Goal: Transaction & Acquisition: Purchase product/service

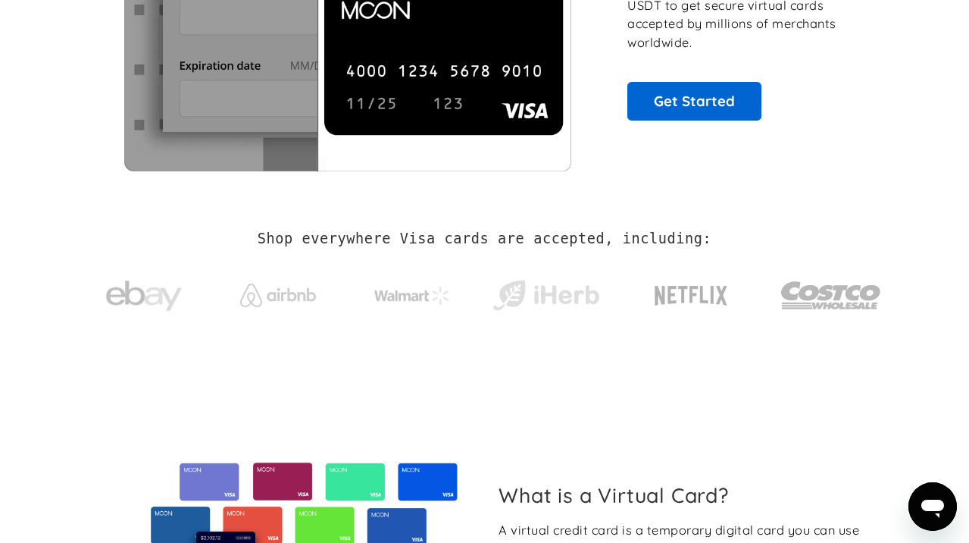
scroll to position [76, 0]
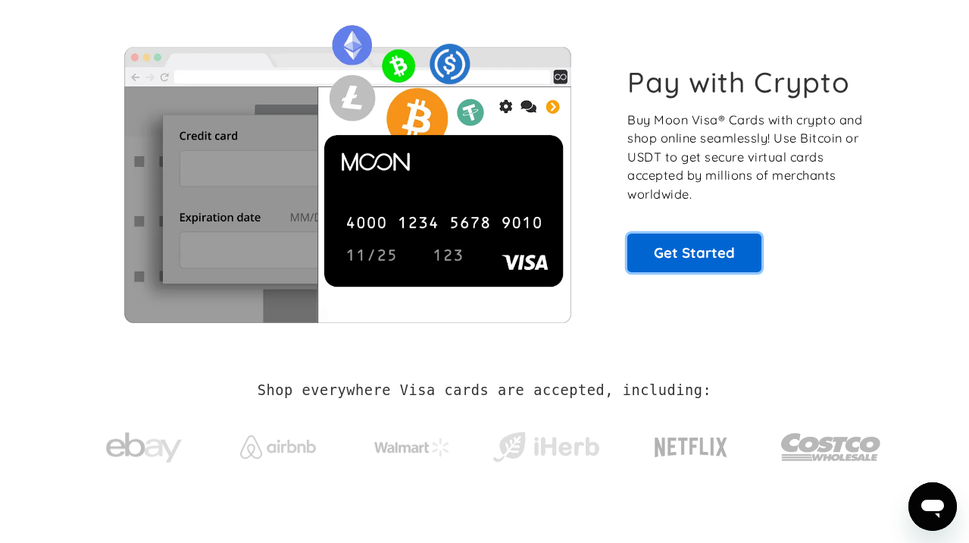
click at [676, 243] on link "Get Started" at bounding box center [694, 252] width 134 height 38
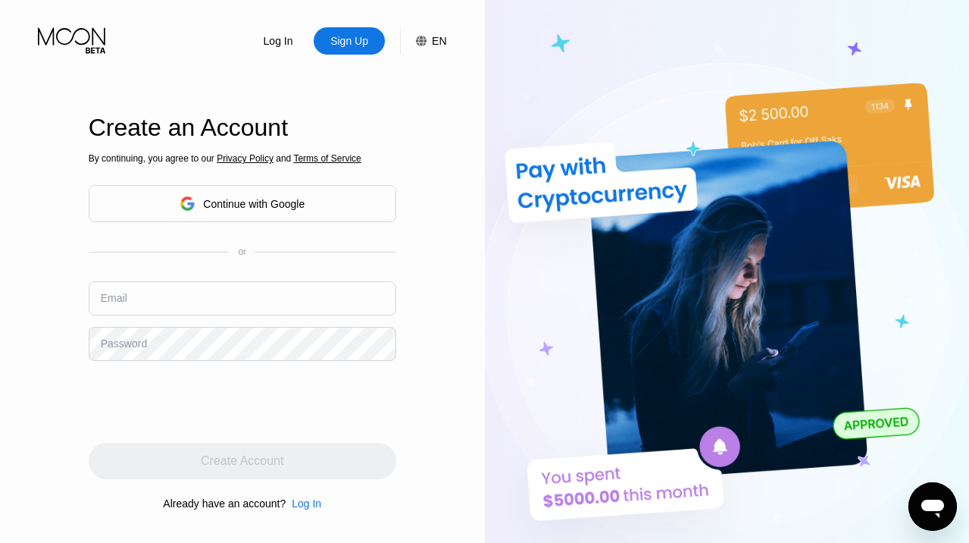
click at [192, 302] on input "text" at bounding box center [243, 298] width 308 height 34
click at [152, 297] on input "text" at bounding box center [243, 298] width 308 height 34
paste input "pplbot4444@yopmail.com"
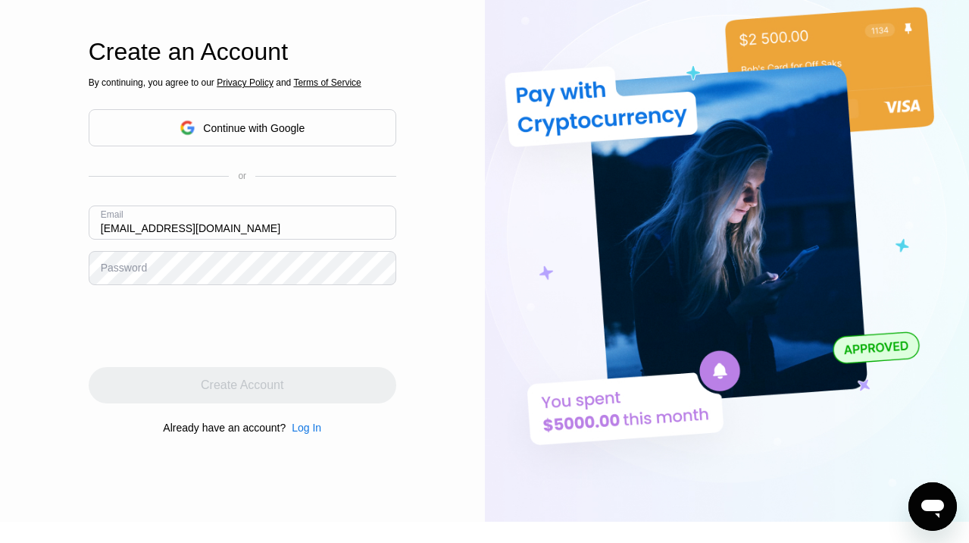
type input "[EMAIL_ADDRESS][DOMAIN_NAME]"
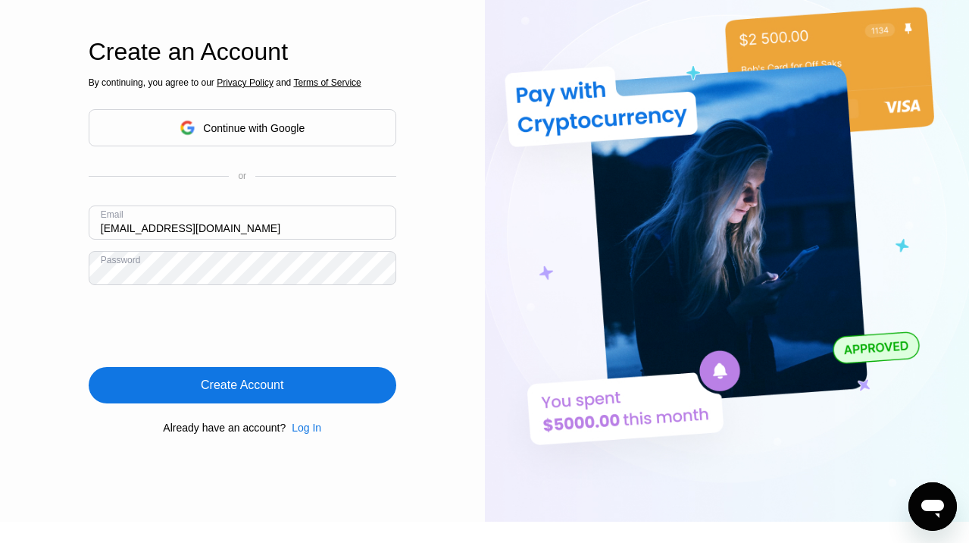
click at [246, 374] on div "Create Account" at bounding box center [243, 385] width 308 height 36
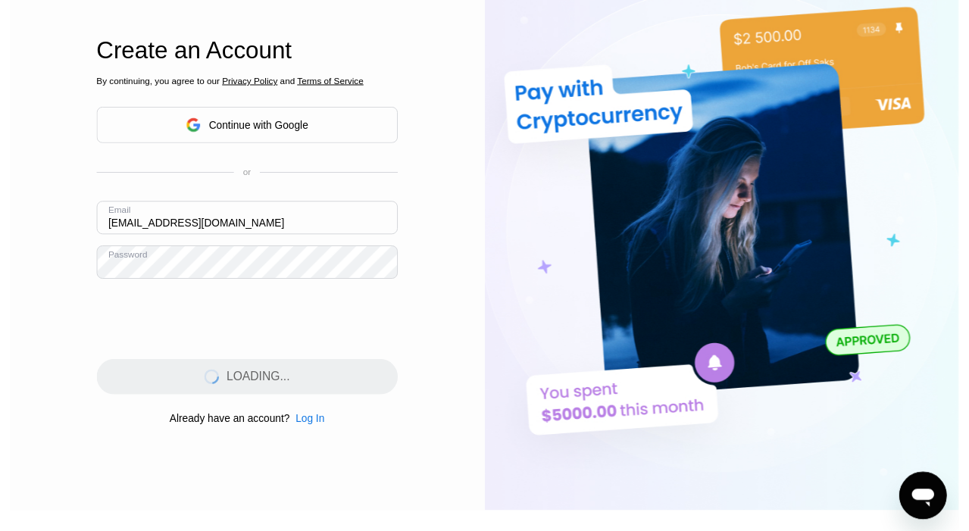
scroll to position [0, 0]
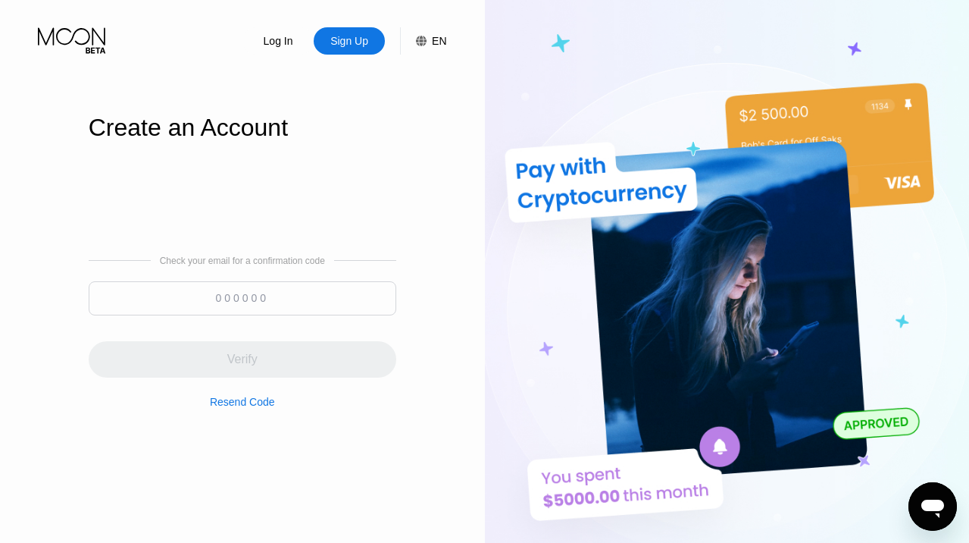
click at [279, 291] on input at bounding box center [243, 298] width 308 height 34
paste input "082219"
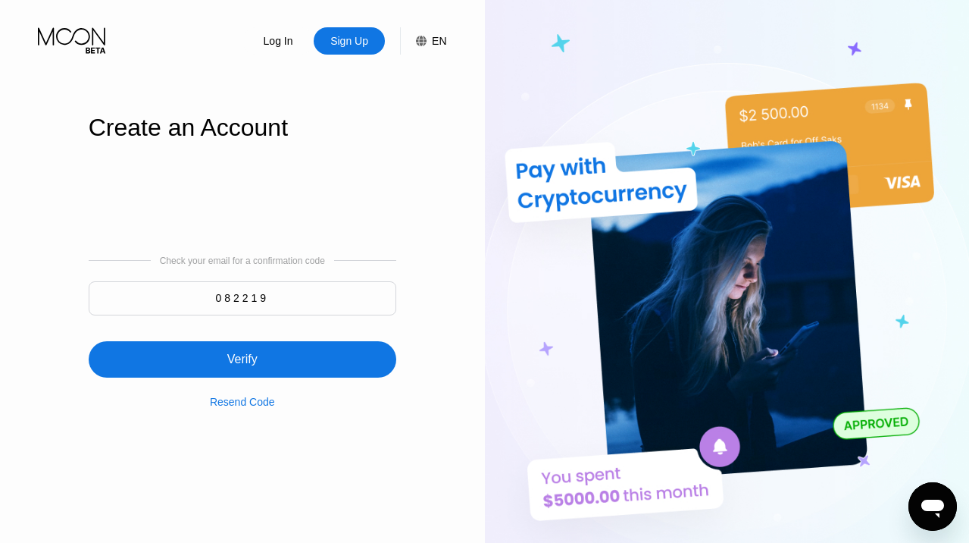
type input "082219"
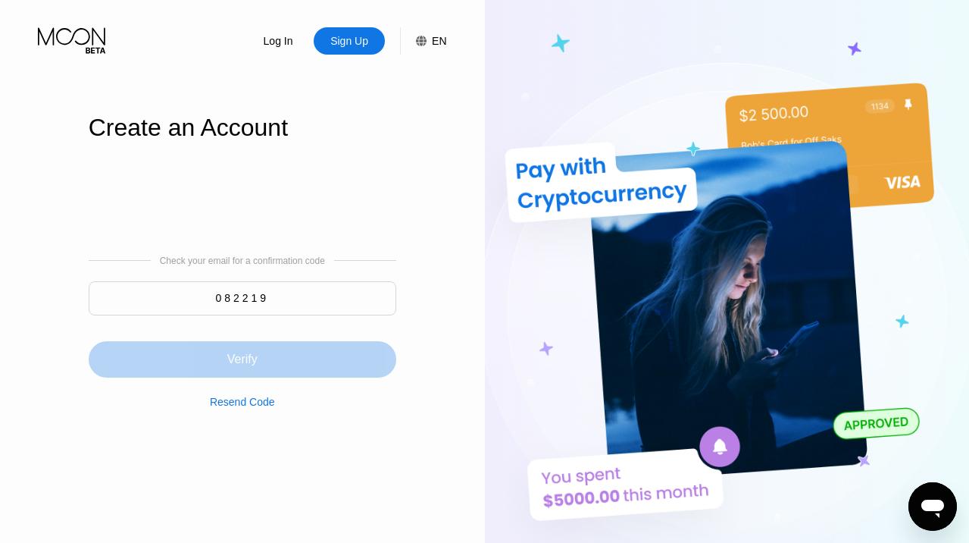
click at [262, 346] on div "Verify" at bounding box center [243, 359] width 308 height 36
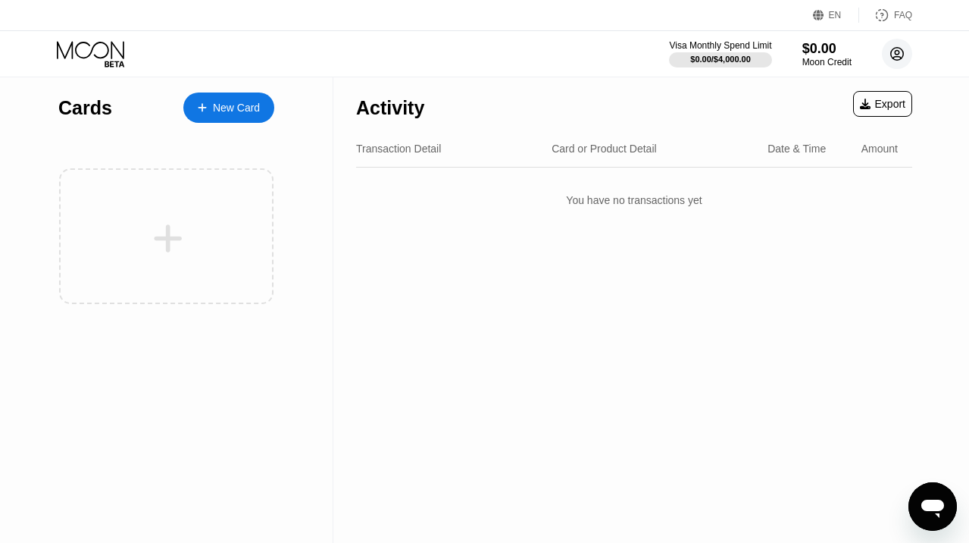
click at [893, 49] on icon at bounding box center [897, 54] width 13 height 13
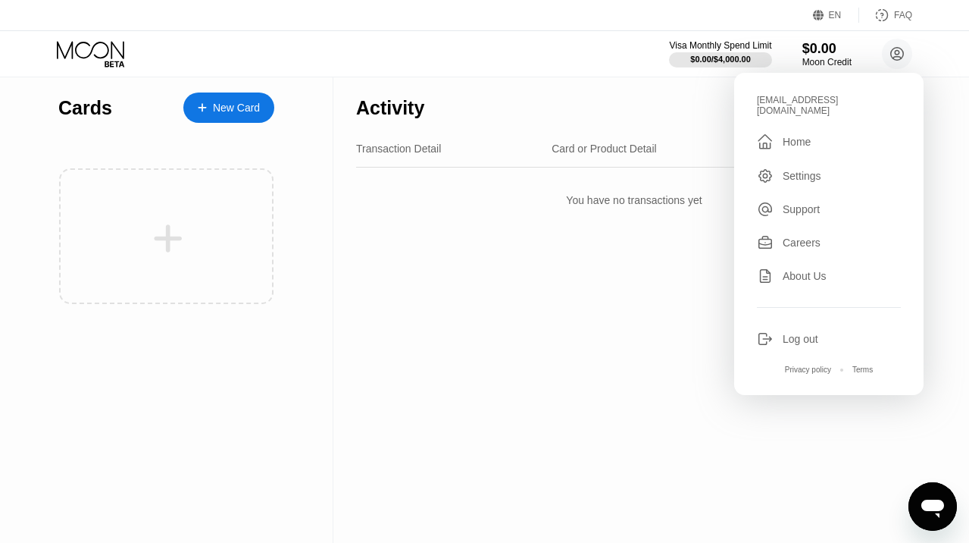
click at [787, 170] on div "Settings" at bounding box center [802, 176] width 39 height 12
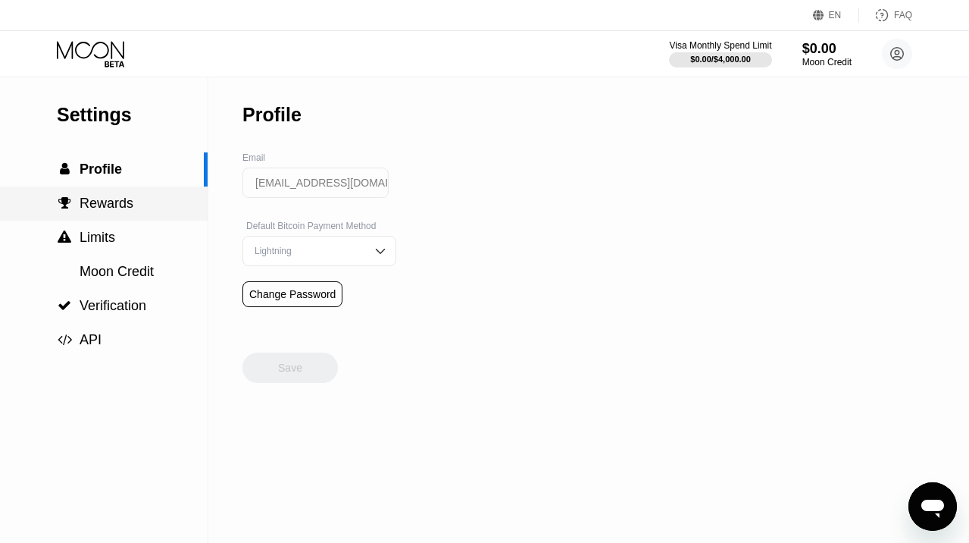
click at [129, 211] on span "Rewards" at bounding box center [107, 203] width 54 height 15
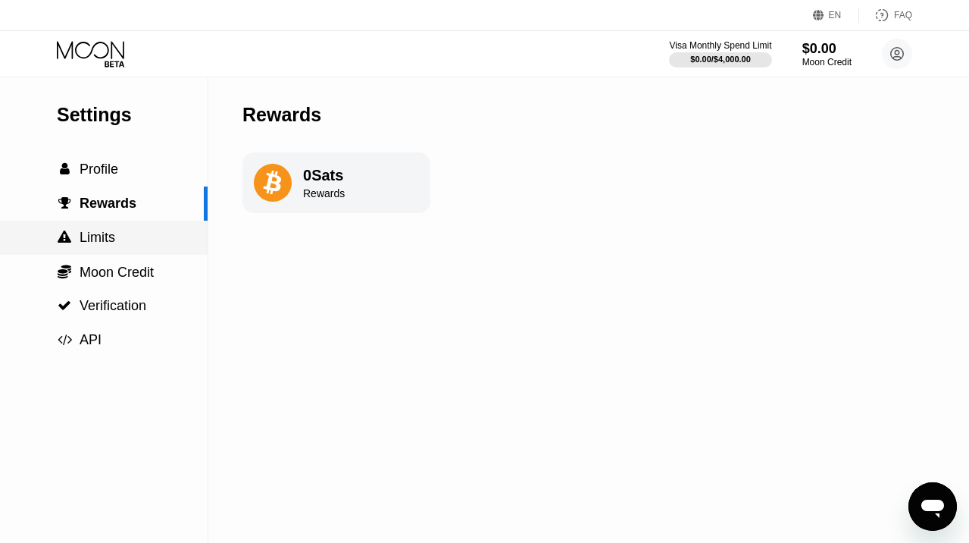
click at [130, 236] on div " Limits" at bounding box center [104, 238] width 208 height 16
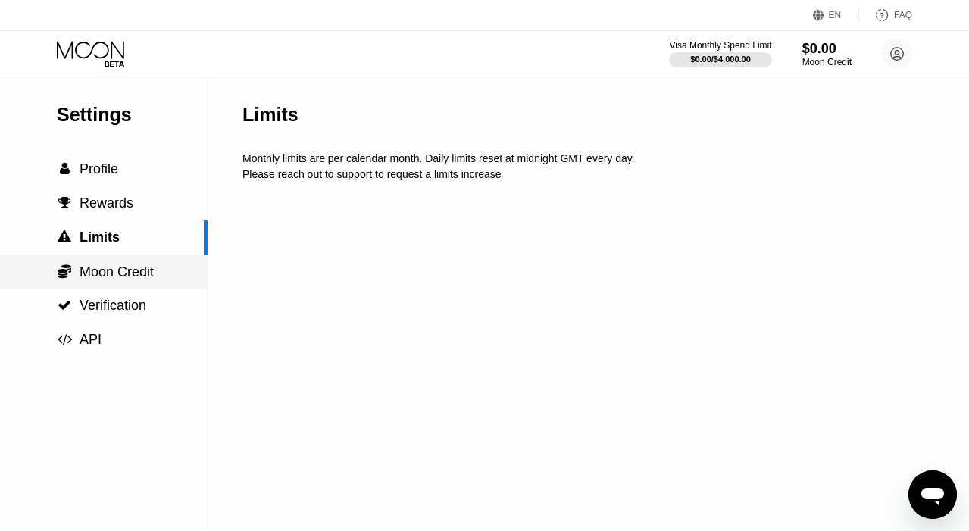
click at [124, 272] on span "Moon Credit" at bounding box center [117, 271] width 74 height 15
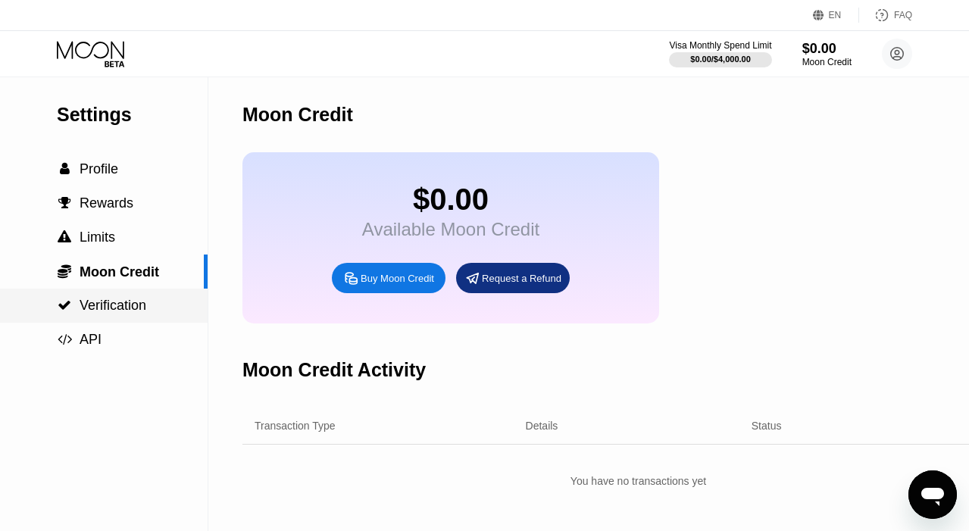
click at [130, 309] on span "Verification" at bounding box center [113, 305] width 67 height 15
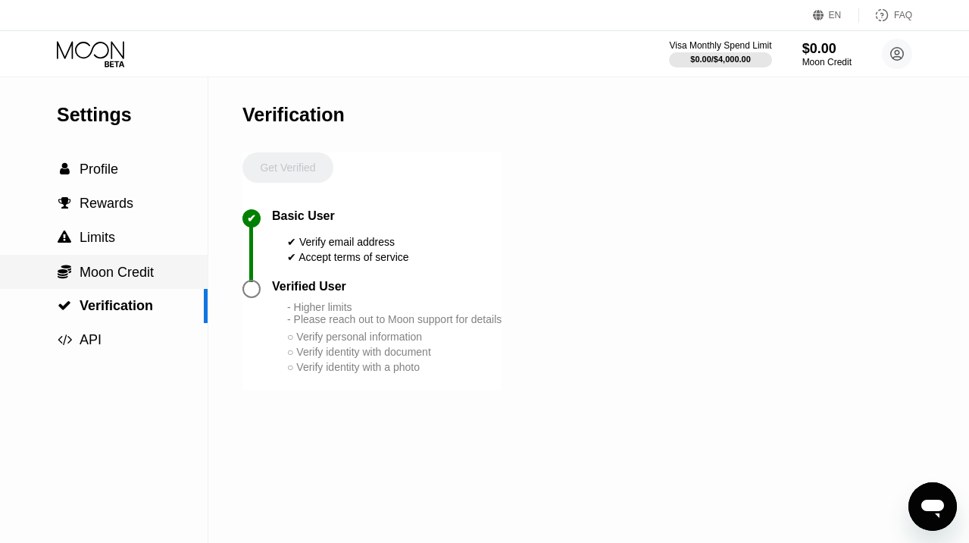
click at [144, 271] on span "Moon Credit" at bounding box center [117, 271] width 74 height 15
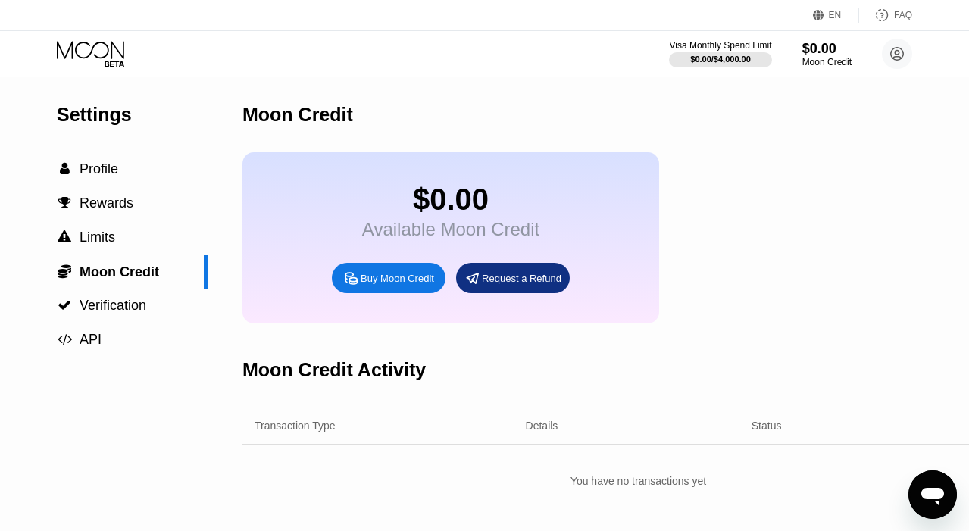
click at [375, 285] on div "Buy Moon Credit" at bounding box center [398, 278] width 74 height 13
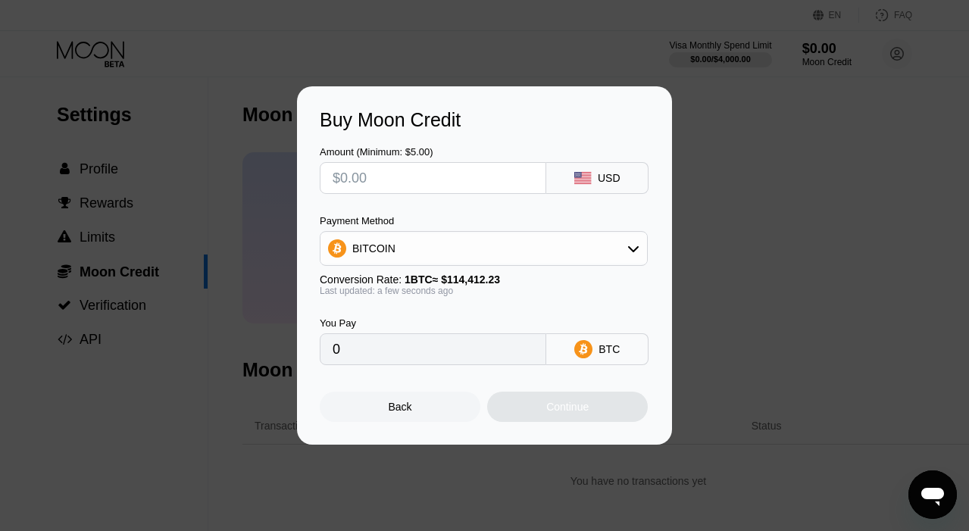
click at [480, 180] on input "text" at bounding box center [433, 178] width 201 height 30
type input "$1"
type input "0.00000875"
type input "$11"
type input "0.00009615"
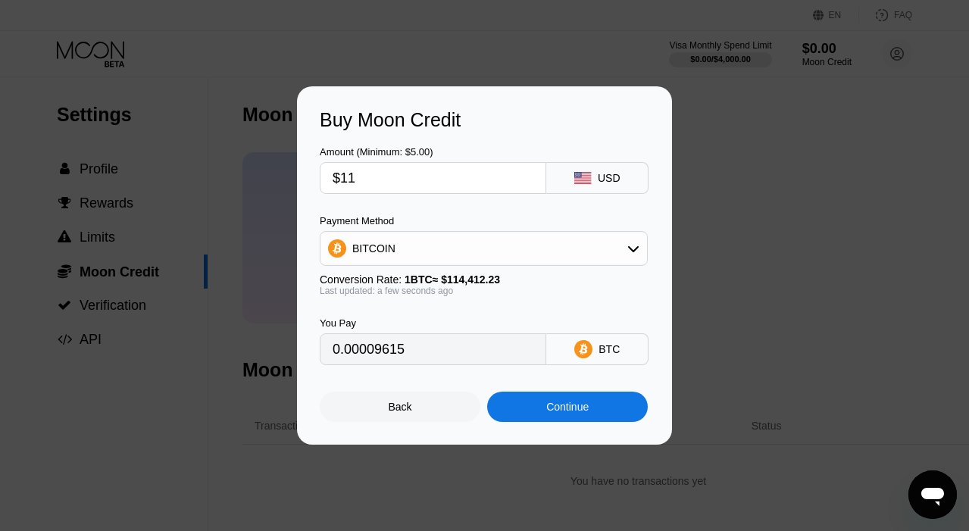
type input "$11"
click at [464, 211] on div "Amount (Minimum: $5.00) $11 USD Payment Method BITCOIN Conversion Rate: 1 BTC ≈…" at bounding box center [485, 248] width 330 height 234
click at [415, 408] on div "Back" at bounding box center [400, 407] width 161 height 30
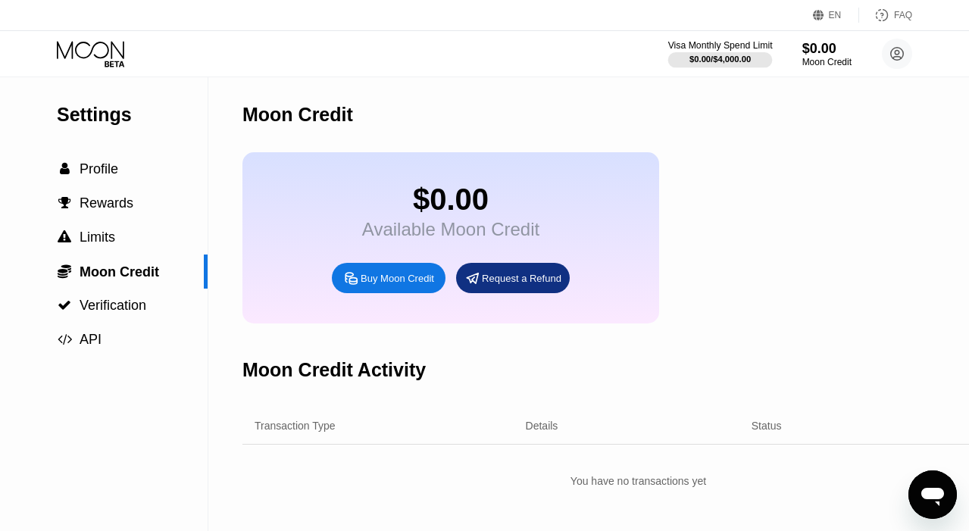
click at [729, 53] on div at bounding box center [720, 59] width 105 height 15
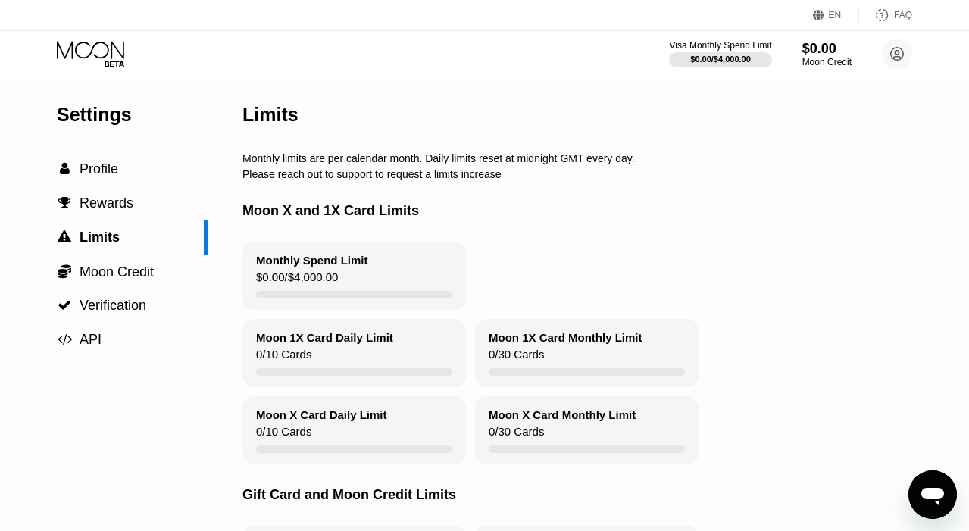
click at [95, 105] on div "Settings" at bounding box center [132, 115] width 151 height 22
click at [108, 45] on icon at bounding box center [92, 54] width 70 height 27
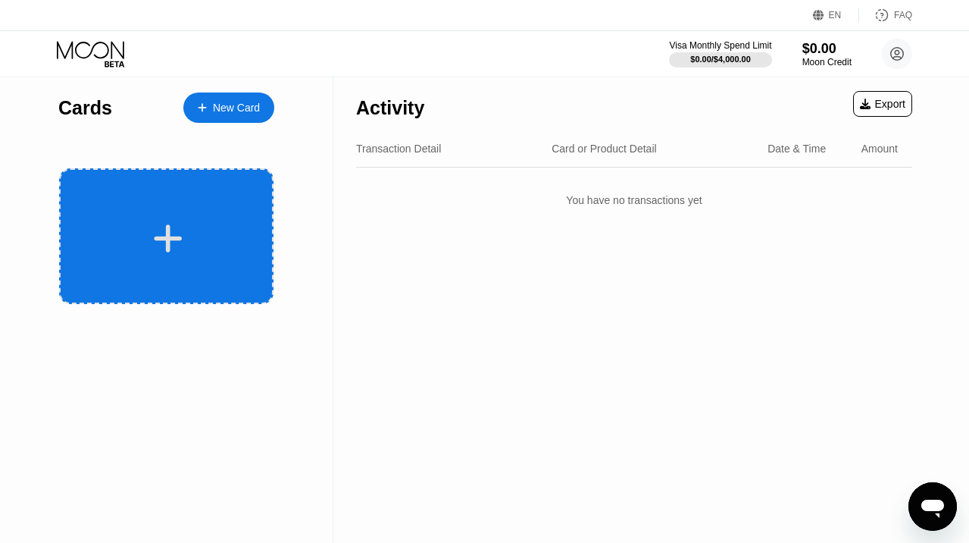
click at [173, 217] on div at bounding box center [166, 236] width 214 height 136
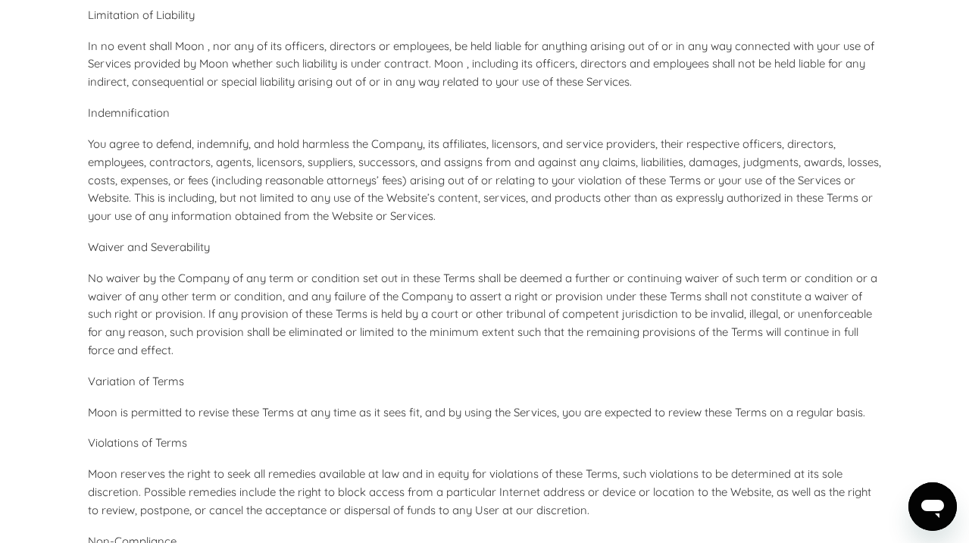
scroll to position [6366, 0]
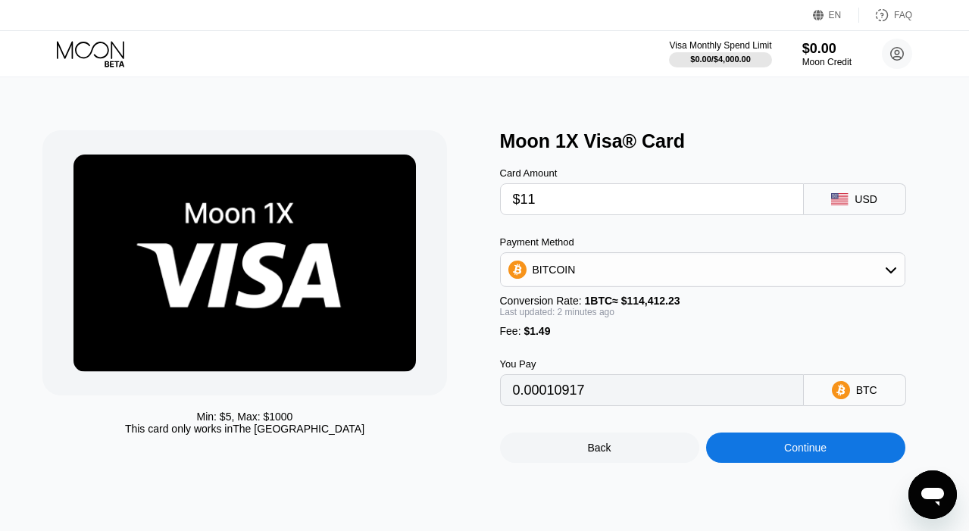
scroll to position [76, 0]
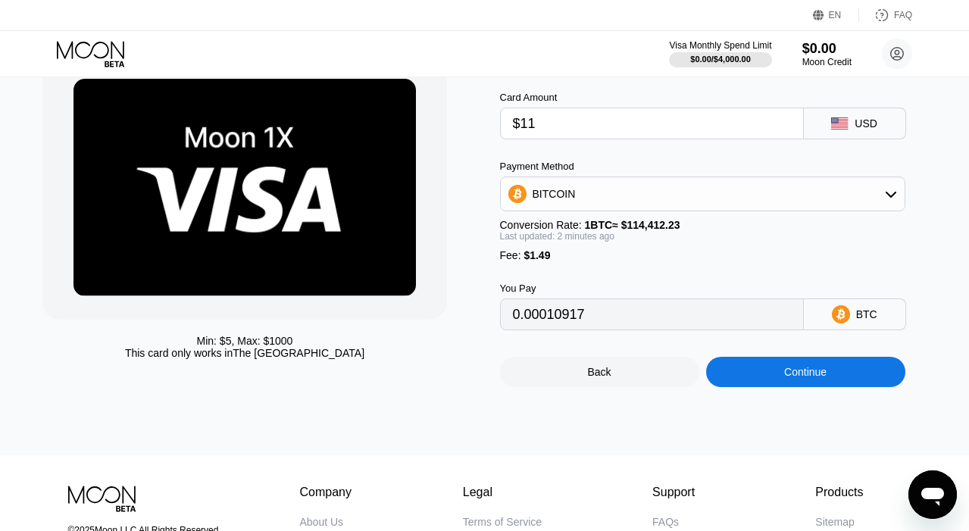
type input "$1"
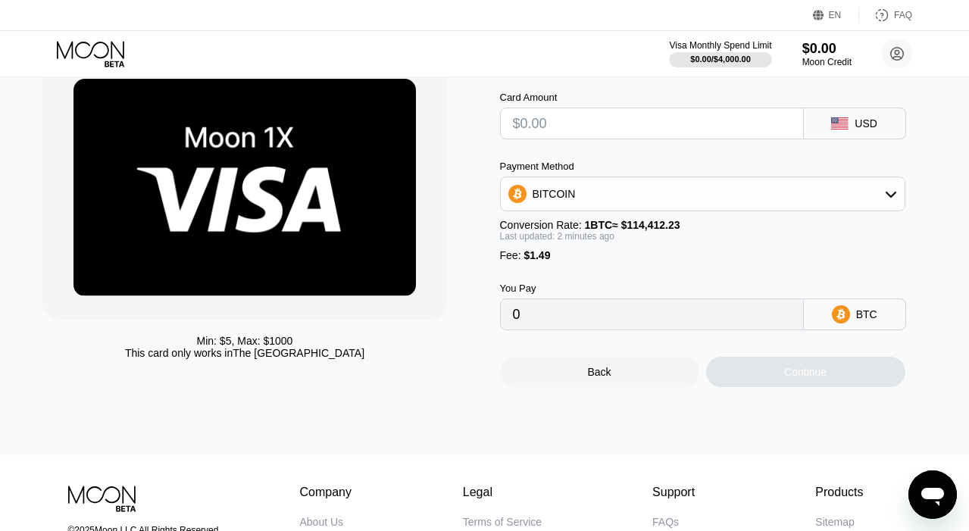
type input "0"
type input "$1"
type input "0.00002177"
type input "$13"
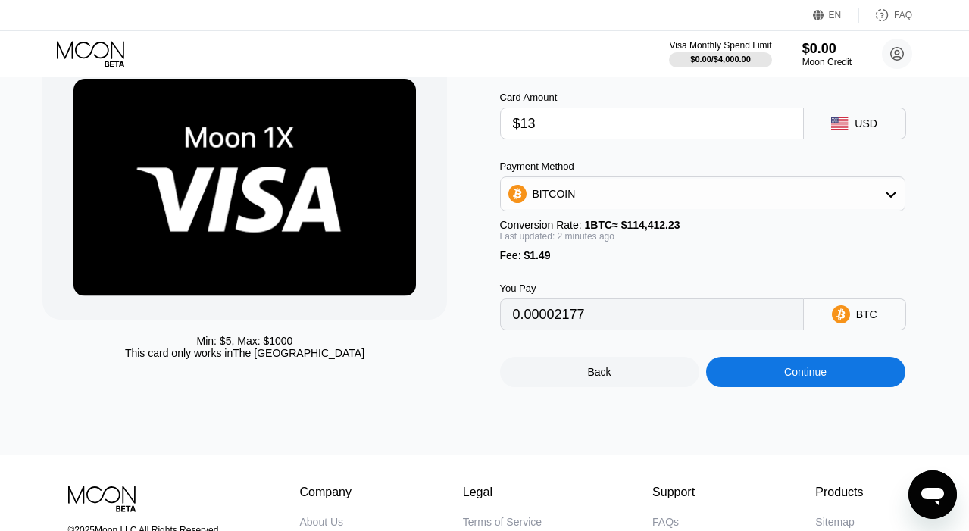
type input "0.00012665"
type input "$13"
click at [634, 257] on div "Payment Method BITCOIN Conversion Rate: 1 BTC ≈ $114,412.23 Last updated: 2 min…" at bounding box center [702, 211] width 405 height 101
click at [790, 378] on div "Continue" at bounding box center [805, 372] width 42 height 12
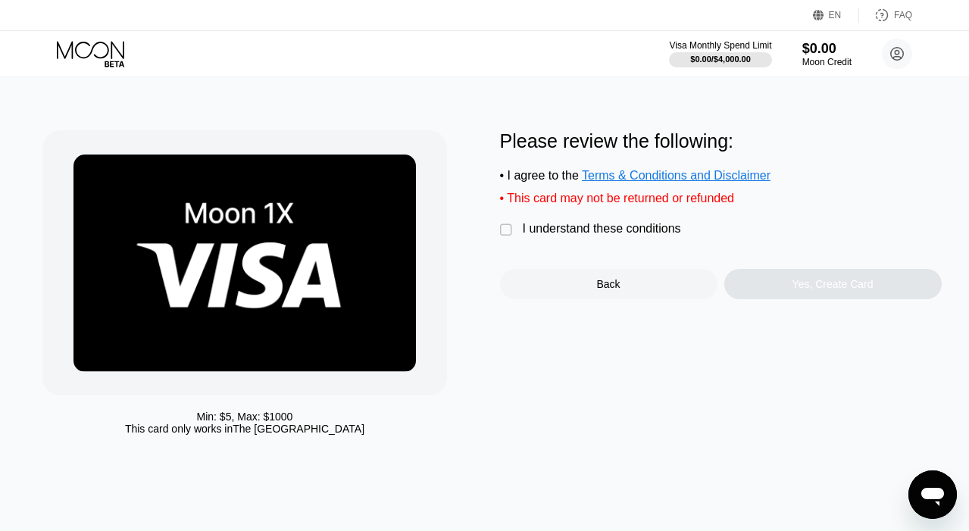
click at [550, 236] on div "I understand these conditions" at bounding box center [602, 229] width 158 height 14
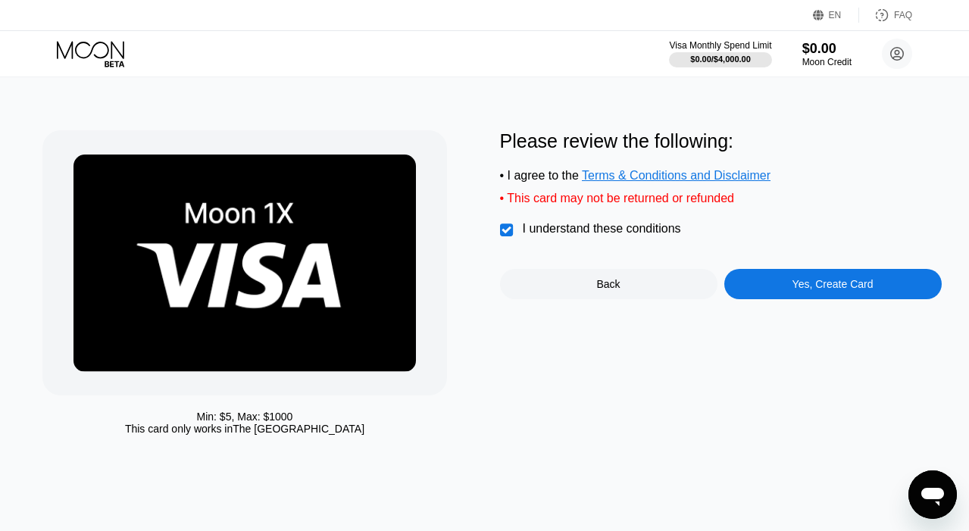
click at [810, 290] on div "Yes, Create Card" at bounding box center [833, 284] width 81 height 12
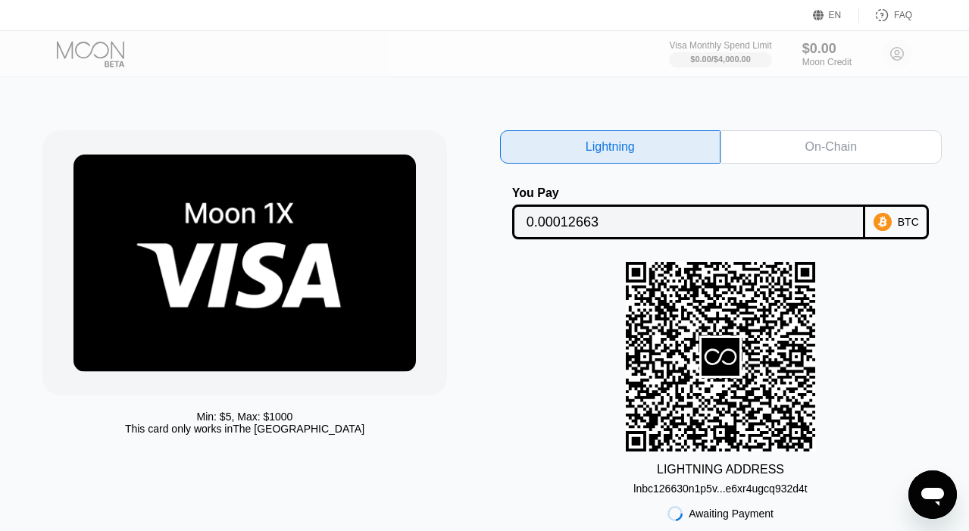
scroll to position [76, 0]
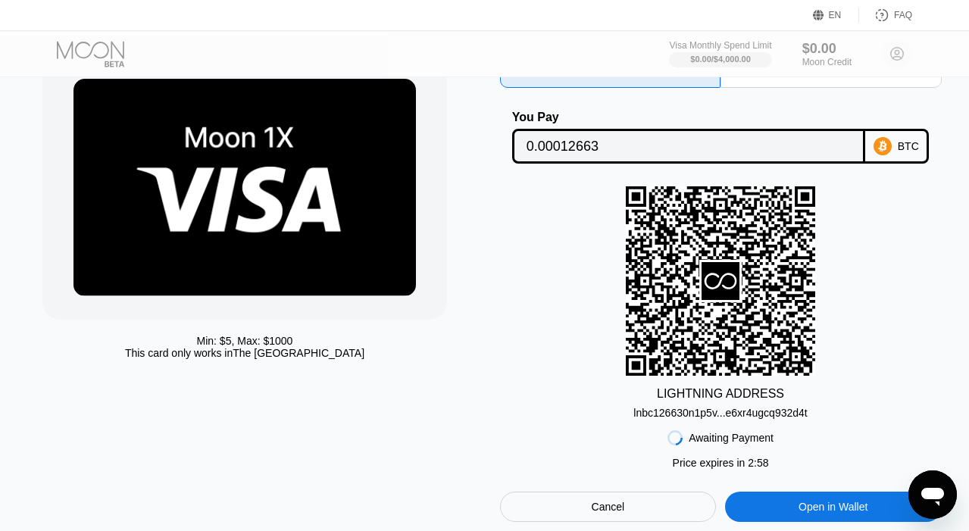
click at [616, 145] on input "0.00012663" at bounding box center [689, 146] width 324 height 30
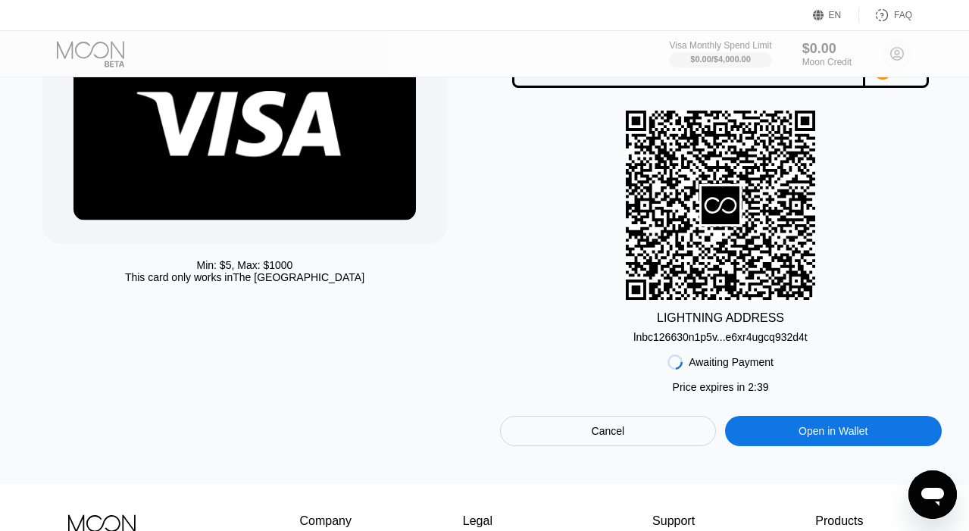
drag, startPoint x: 724, startPoint y: 341, endPoint x: 679, endPoint y: 338, distance: 45.6
click at [724, 341] on div "lnbc126630n1p5v...e6xr4ugcq932d4t" at bounding box center [721, 337] width 174 height 12
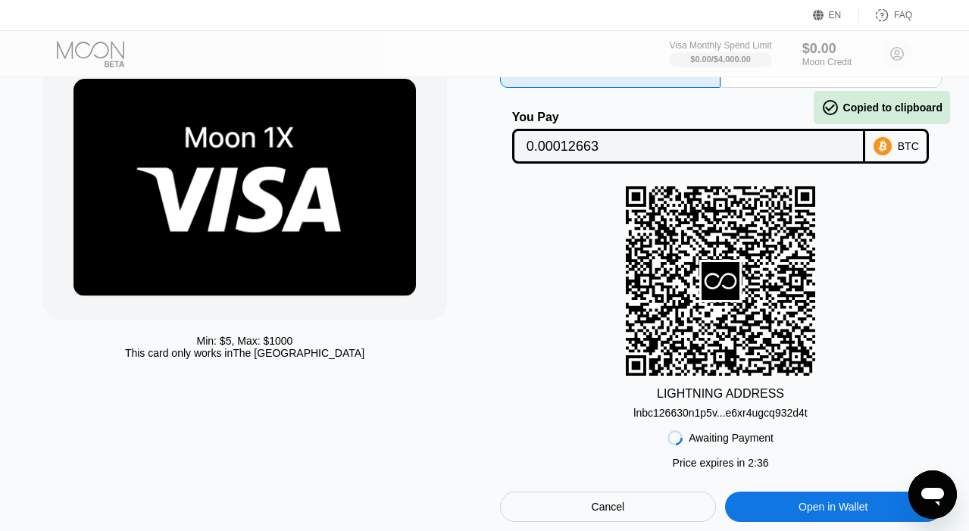
scroll to position [0, 0]
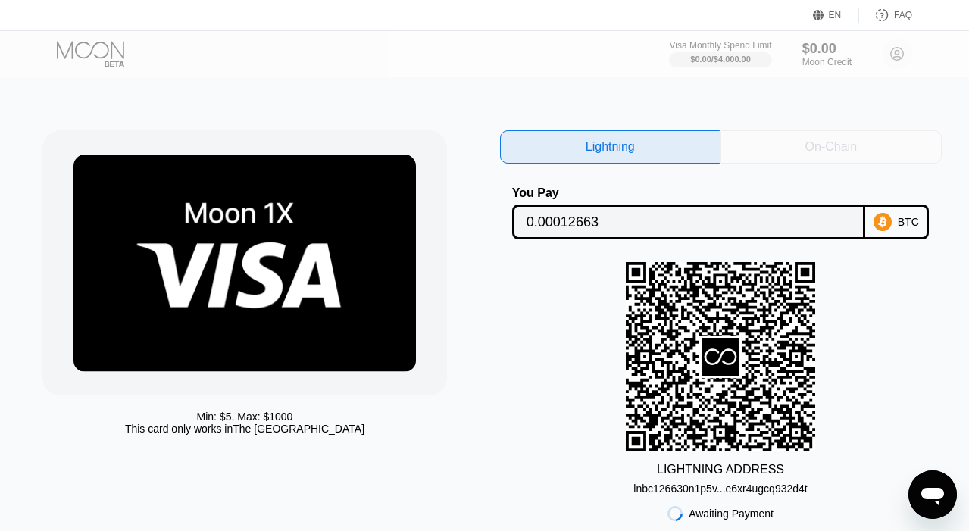
click at [785, 136] on div "On-Chain" at bounding box center [831, 146] width 221 height 33
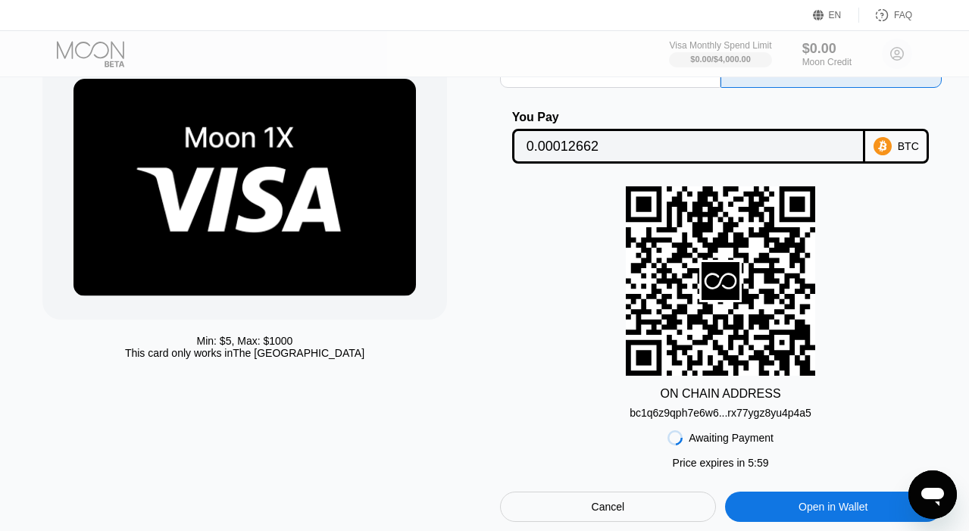
scroll to position [152, 0]
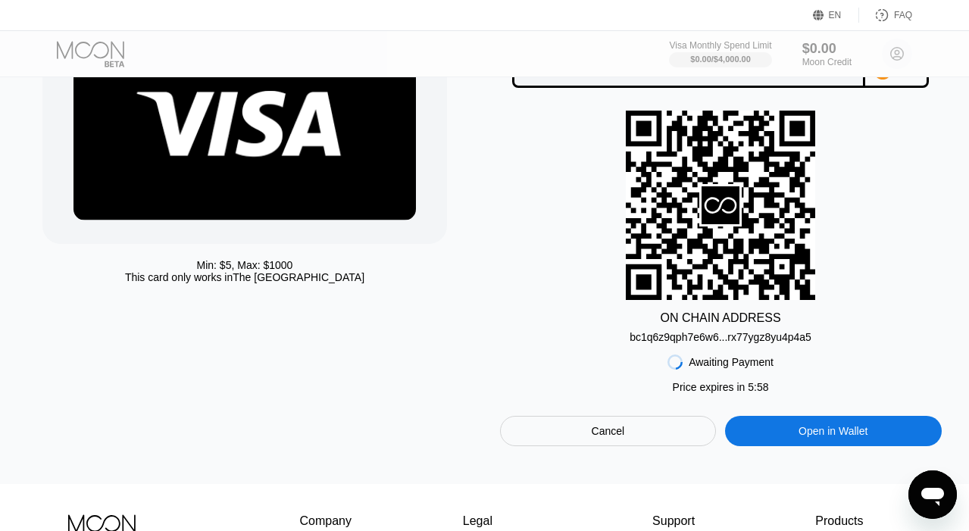
drag, startPoint x: 730, startPoint y: 341, endPoint x: 528, endPoint y: 324, distance: 202.3
click at [730, 341] on div "bc1q6z9qph7e6w6...rx77ygz8yu4p4a5" at bounding box center [721, 337] width 182 height 12
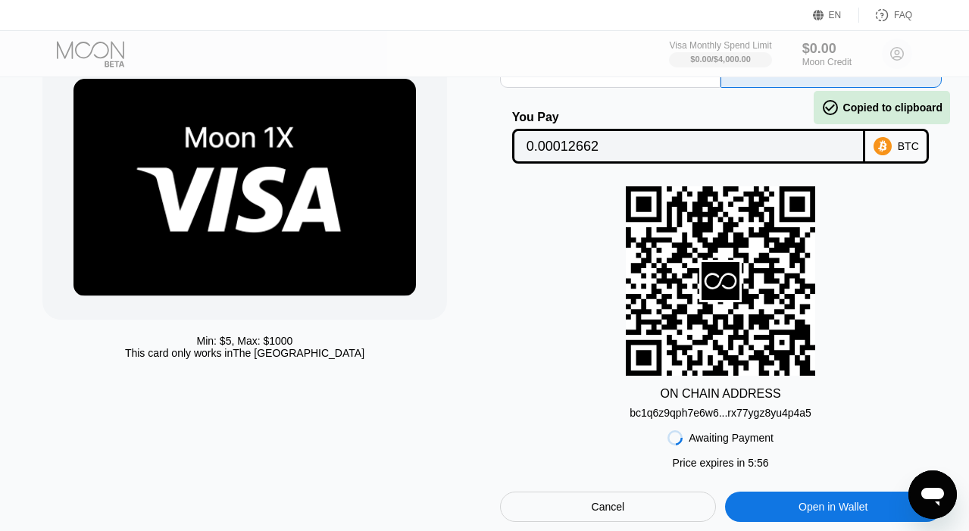
scroll to position [0, 0]
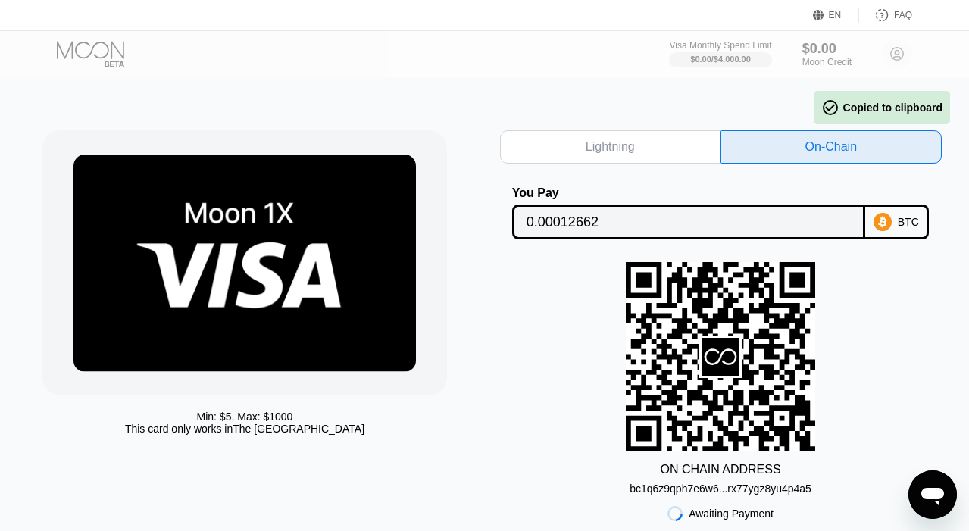
drag, startPoint x: 549, startPoint y: 225, endPoint x: 335, endPoint y: 250, distance: 215.9
click at [549, 225] on input "0.00012662" at bounding box center [689, 222] width 324 height 30
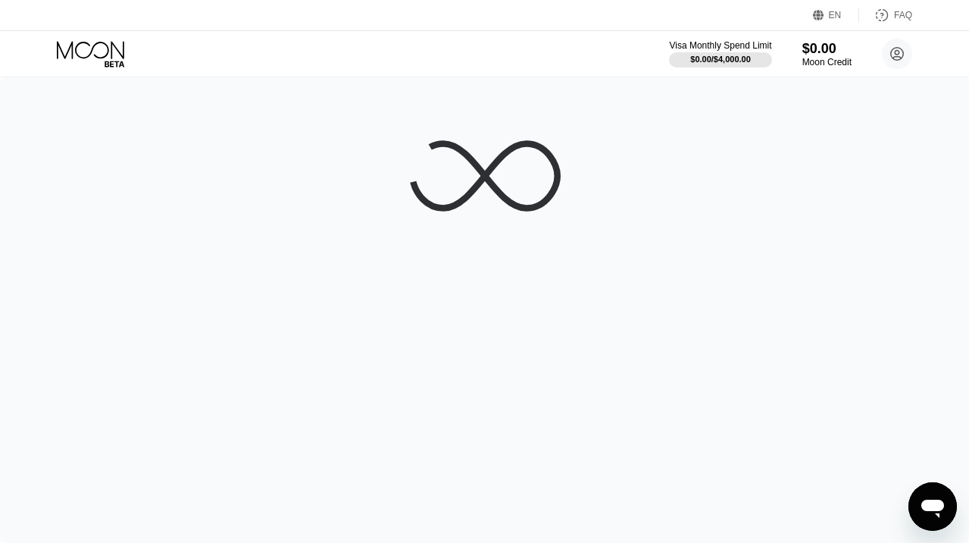
click at [480, 167] on icon at bounding box center [484, 175] width 145 height 64
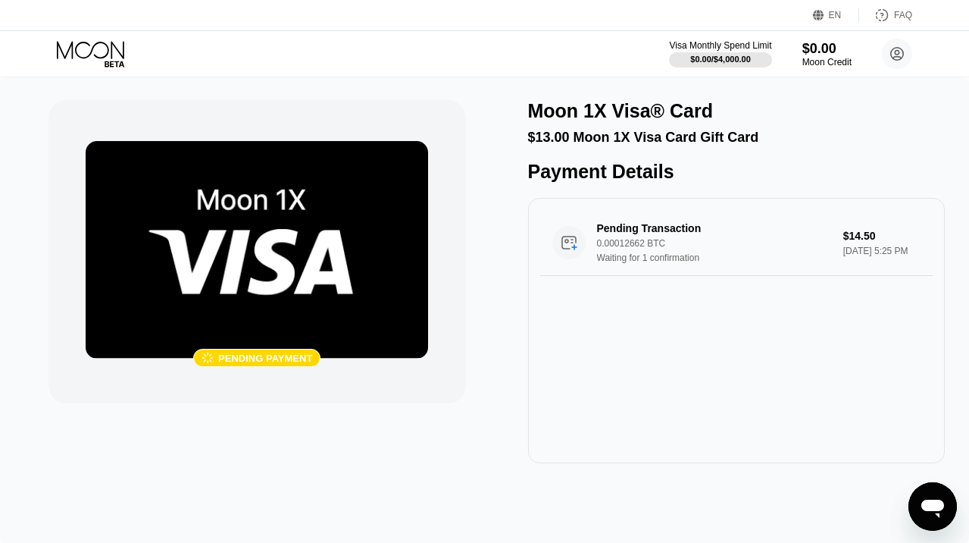
click at [502, 203] on div " Pending payment Moon 1X Visa® Card $13.00 Moon 1X Visa Card Gift Card Payment…" at bounding box center [485, 281] width 872 height 363
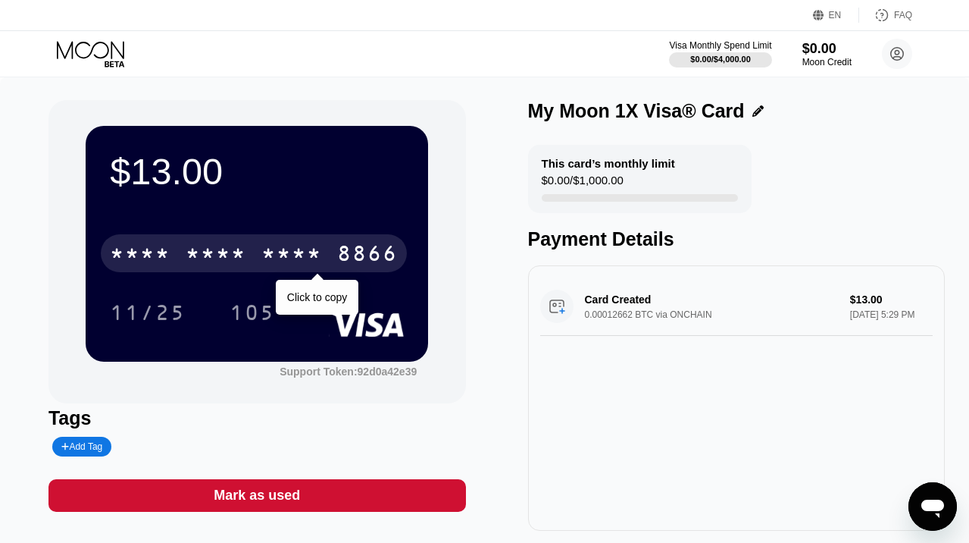
click at [296, 248] on div "* * * *" at bounding box center [291, 255] width 61 height 24
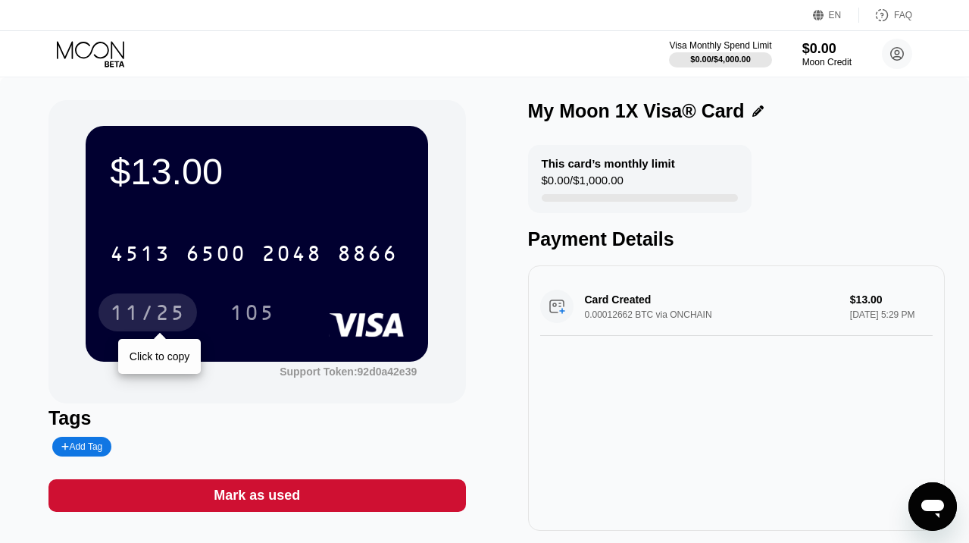
drag, startPoint x: 173, startPoint y: 317, endPoint x: 80, endPoint y: 316, distance: 92.5
click at [173, 317] on div "11/25" at bounding box center [148, 314] width 76 height 24
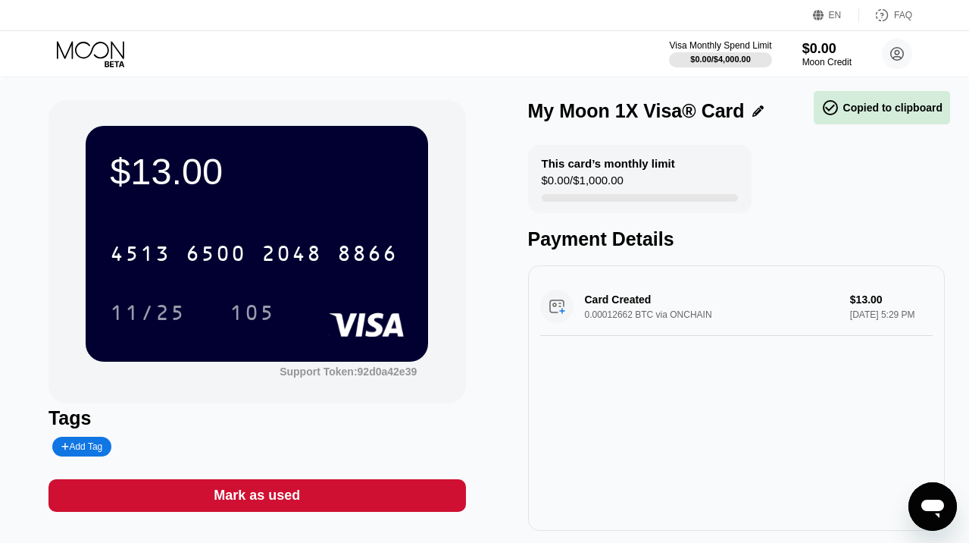
click at [270, 303] on div "105" at bounding box center [252, 312] width 68 height 38
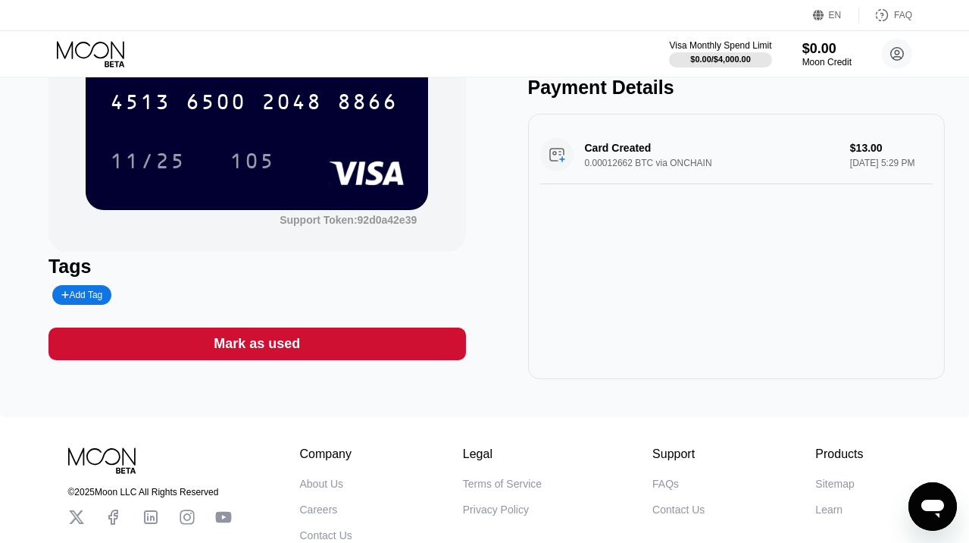
scroll to position [76, 0]
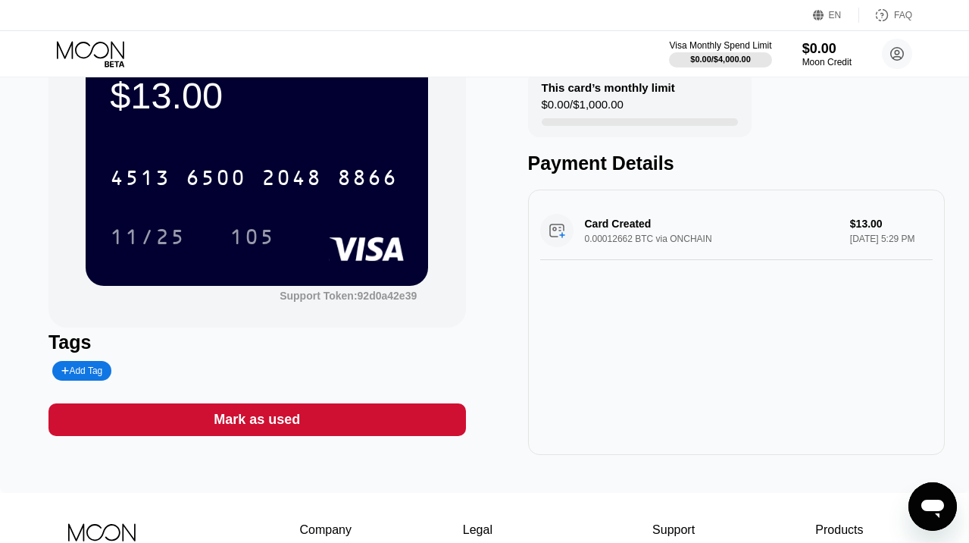
click at [491, 318] on div "$13.00 4513 6500 2048 8866 11/25 105 Support Token: 92d0a42e39 Tags Add Tag Mar…" at bounding box center [485, 239] width 872 height 430
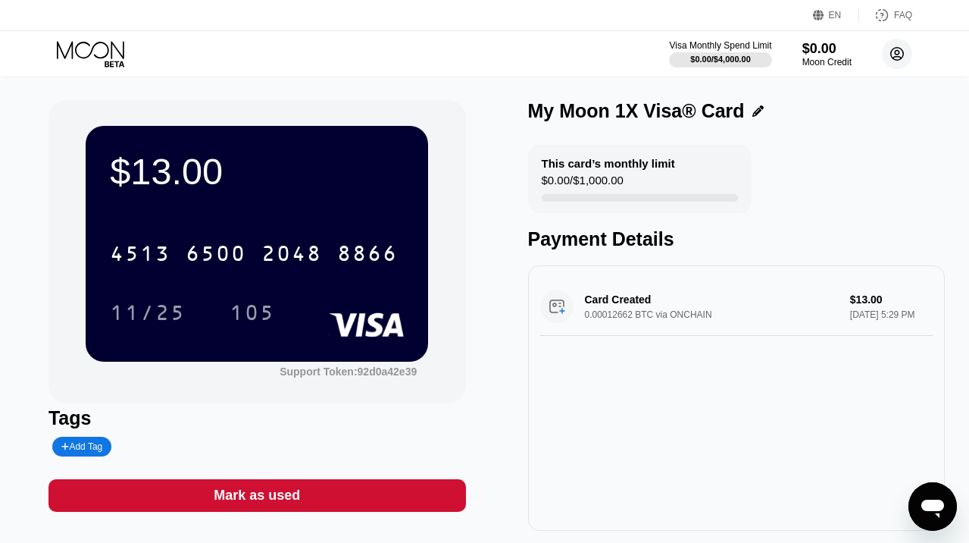
click at [894, 55] on circle at bounding box center [897, 54] width 30 height 30
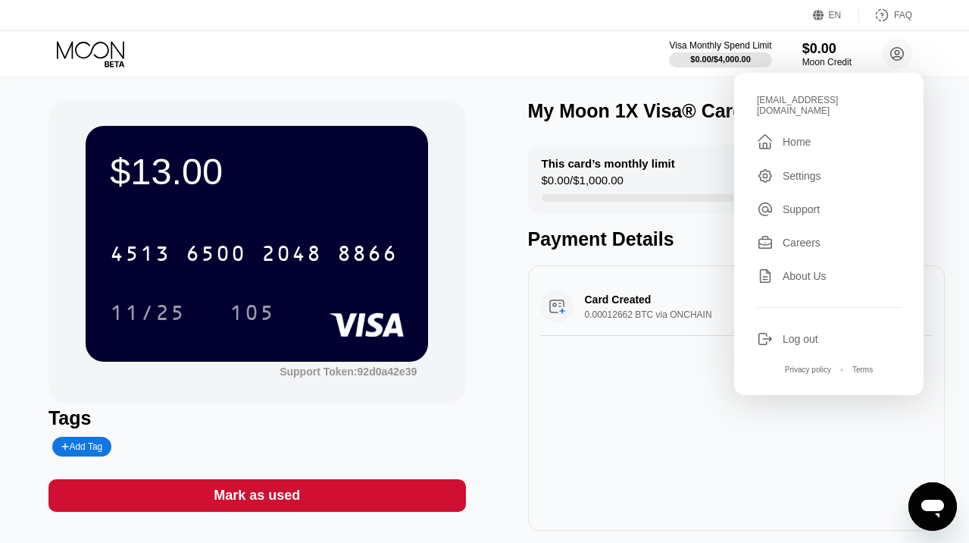
click at [797, 170] on div "Settings" at bounding box center [802, 176] width 39 height 12
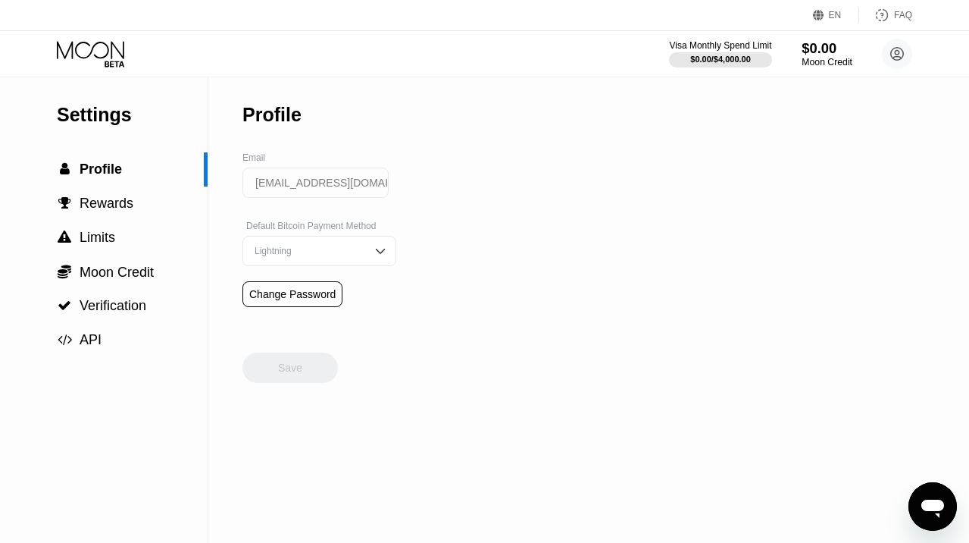
click at [815, 55] on div "$0.00" at bounding box center [827, 48] width 51 height 16
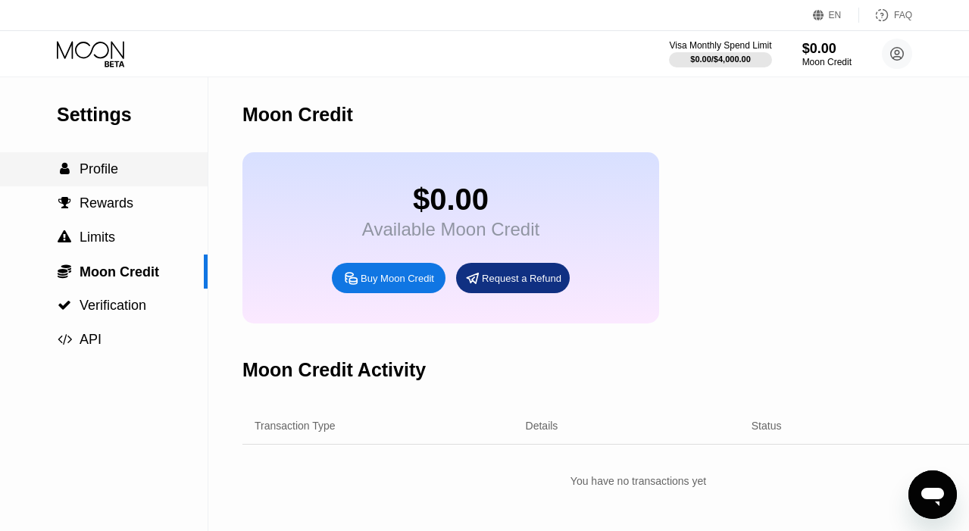
drag, startPoint x: 67, startPoint y: 172, endPoint x: 74, endPoint y: 153, distance: 20.1
click at [67, 171] on span "" at bounding box center [65, 169] width 10 height 14
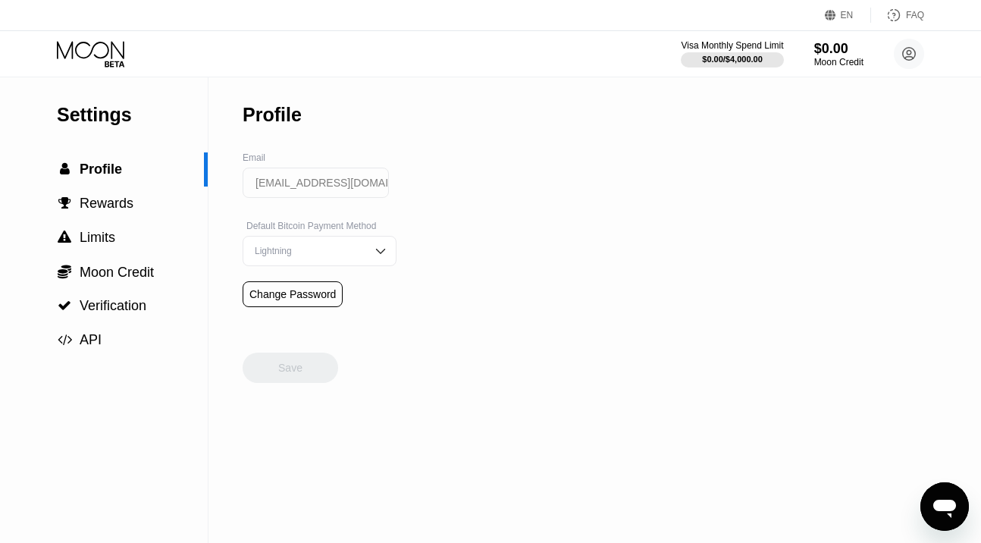
click at [102, 51] on icon at bounding box center [92, 54] width 70 height 27
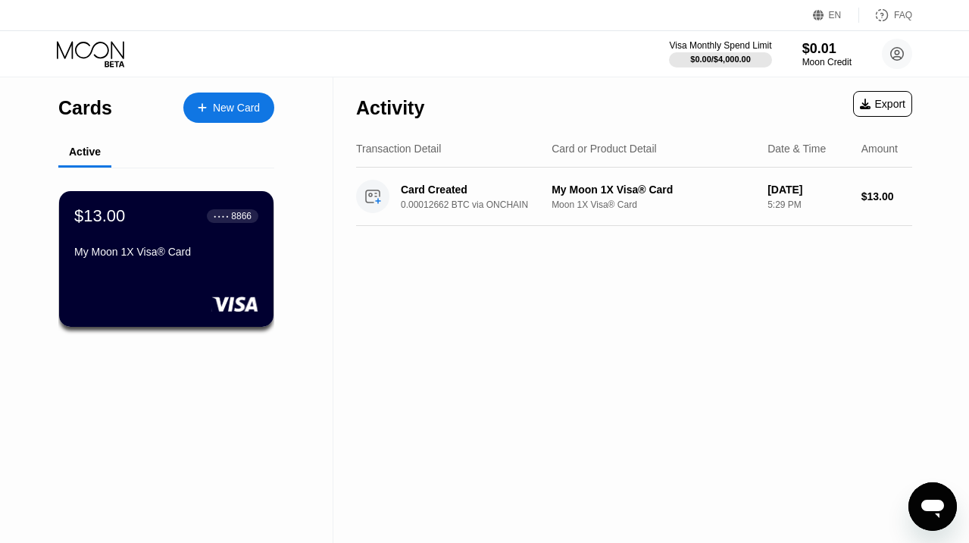
click at [204, 264] on div "My Moon 1X Visa® Card" at bounding box center [166, 255] width 184 height 18
